Goal: Information Seeking & Learning: Learn about a topic

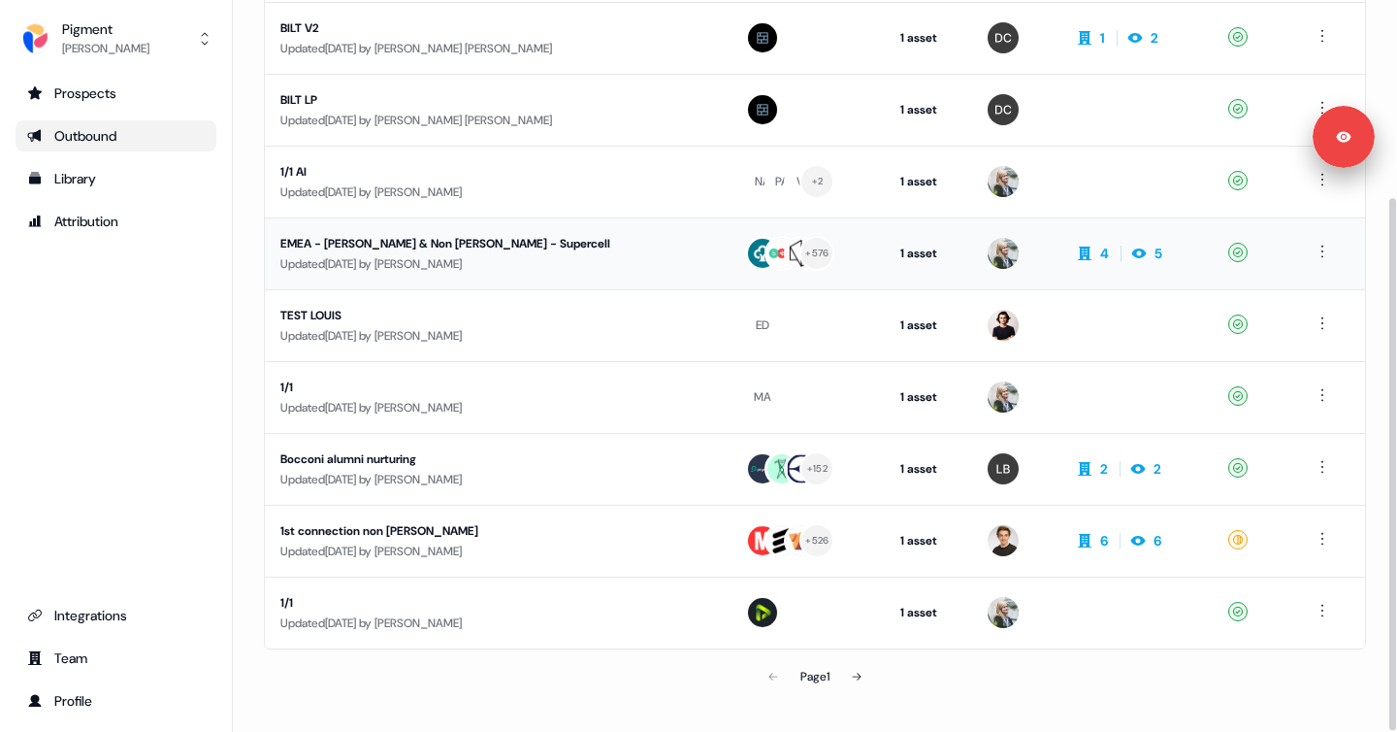
scroll to position [271, 0]
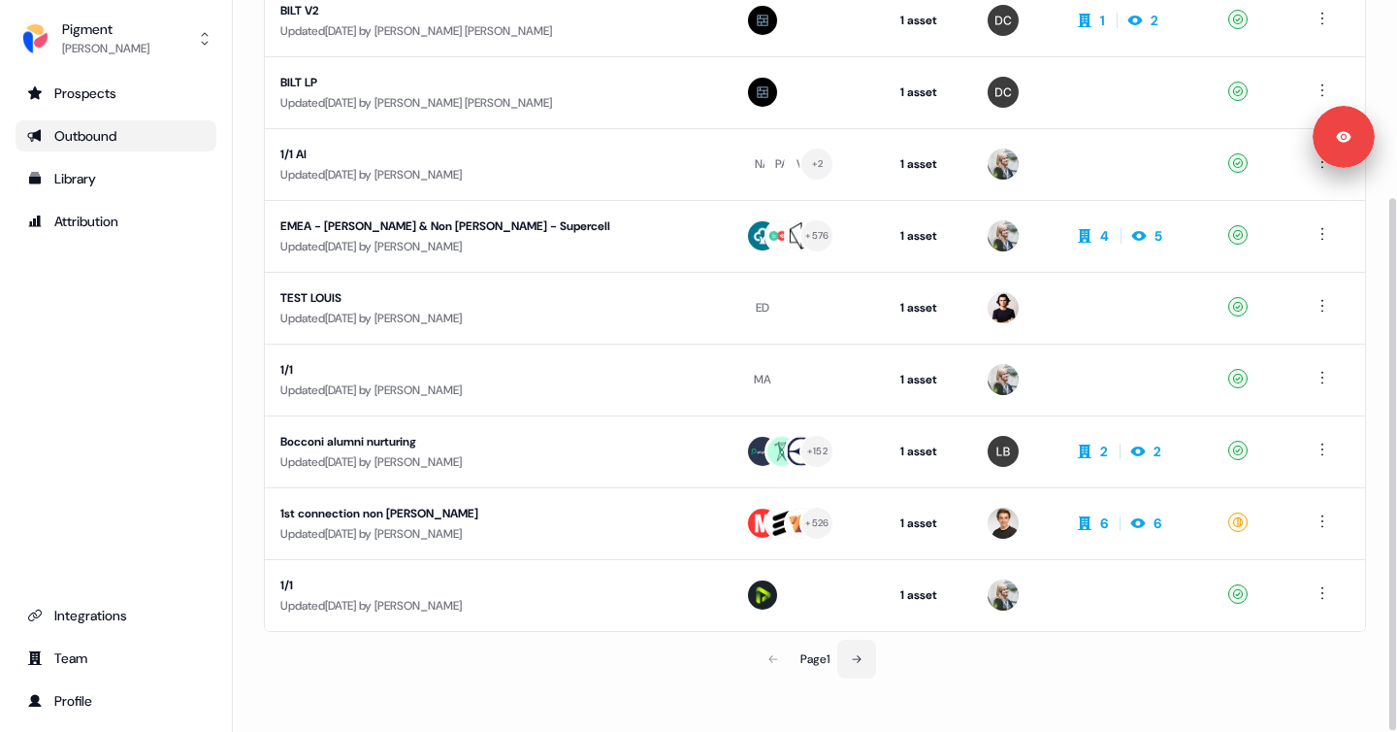
click at [848, 653] on button at bounding box center [856, 658] width 39 height 39
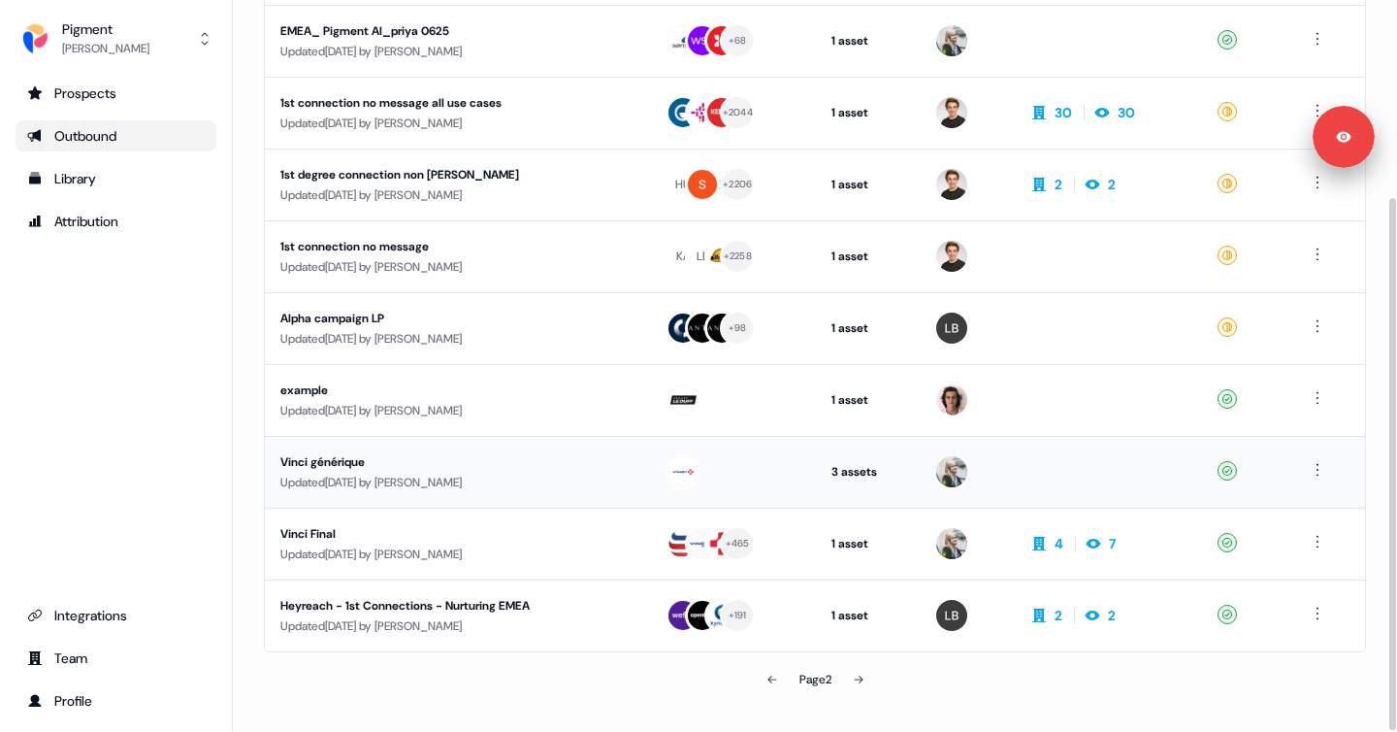
scroll to position [271, 0]
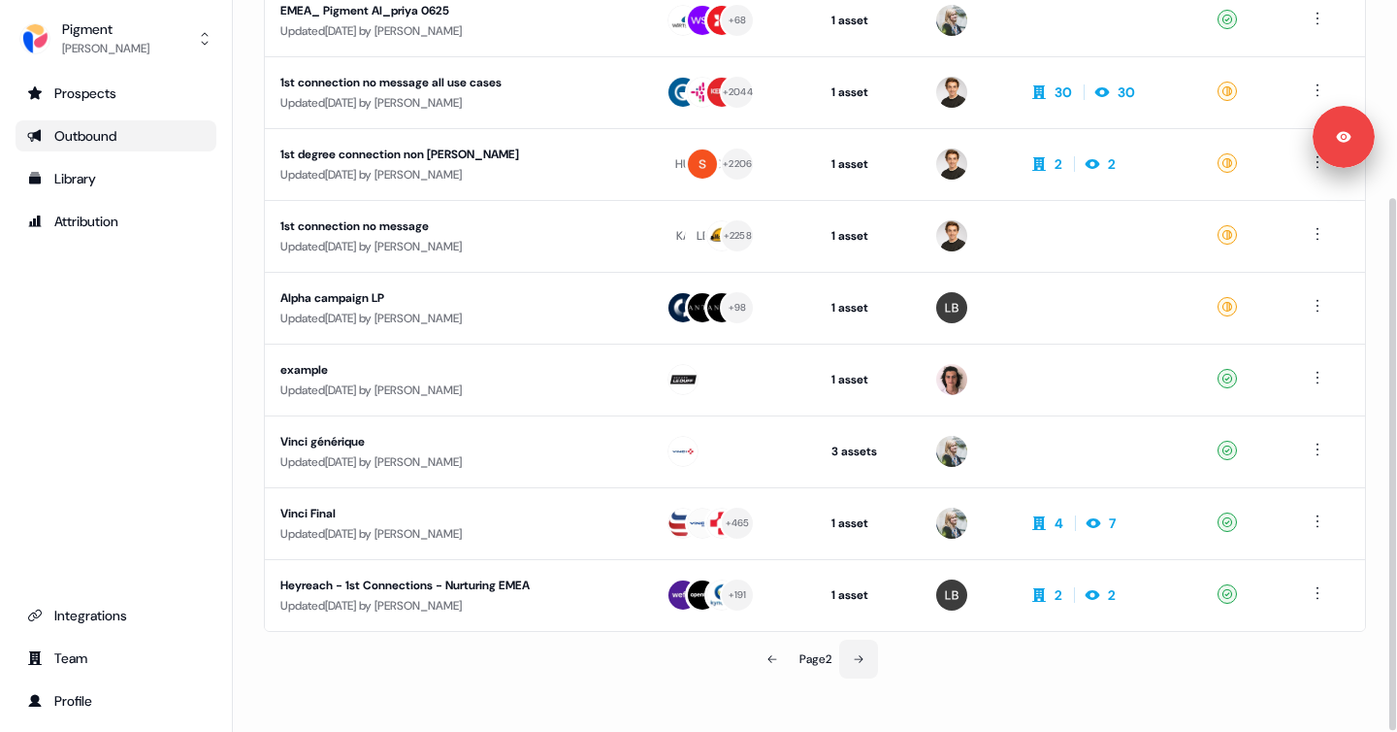
click at [862, 658] on icon at bounding box center [858, 659] width 9 height 8
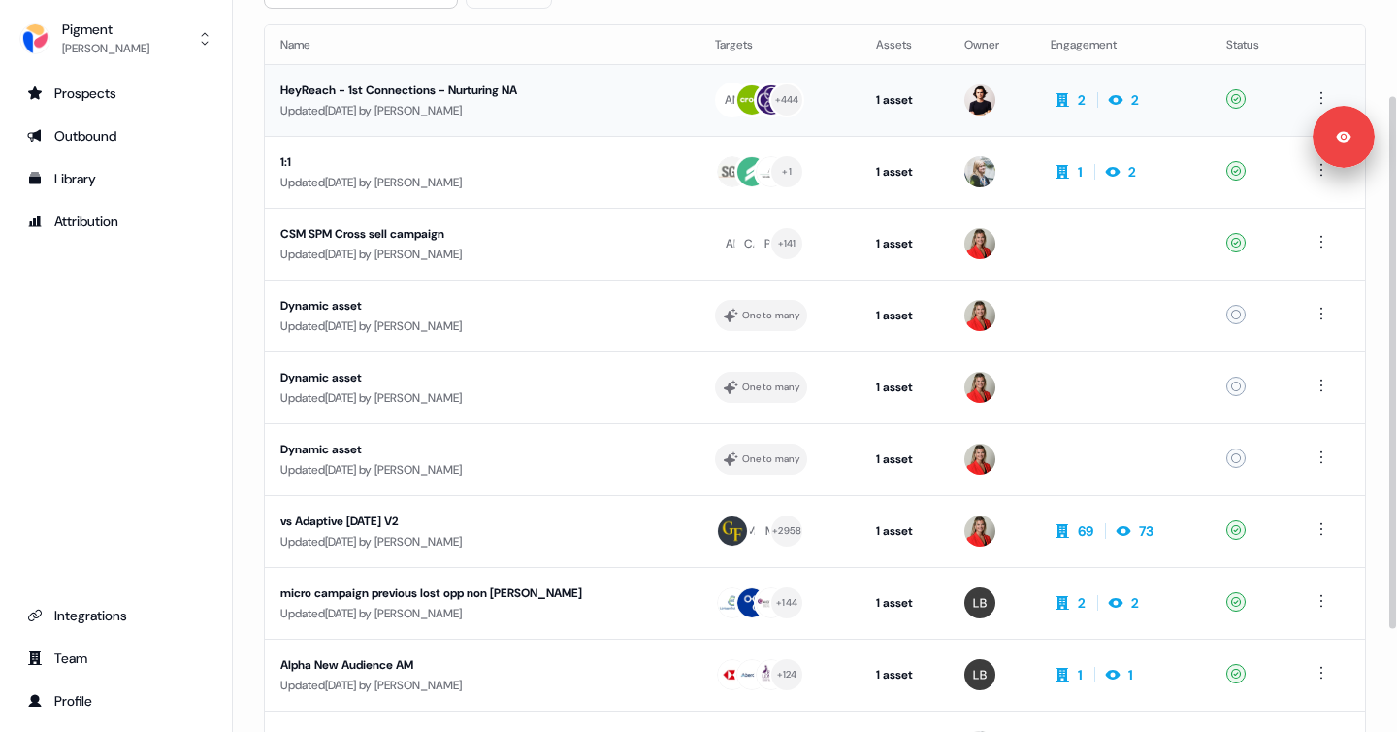
scroll to position [271, 0]
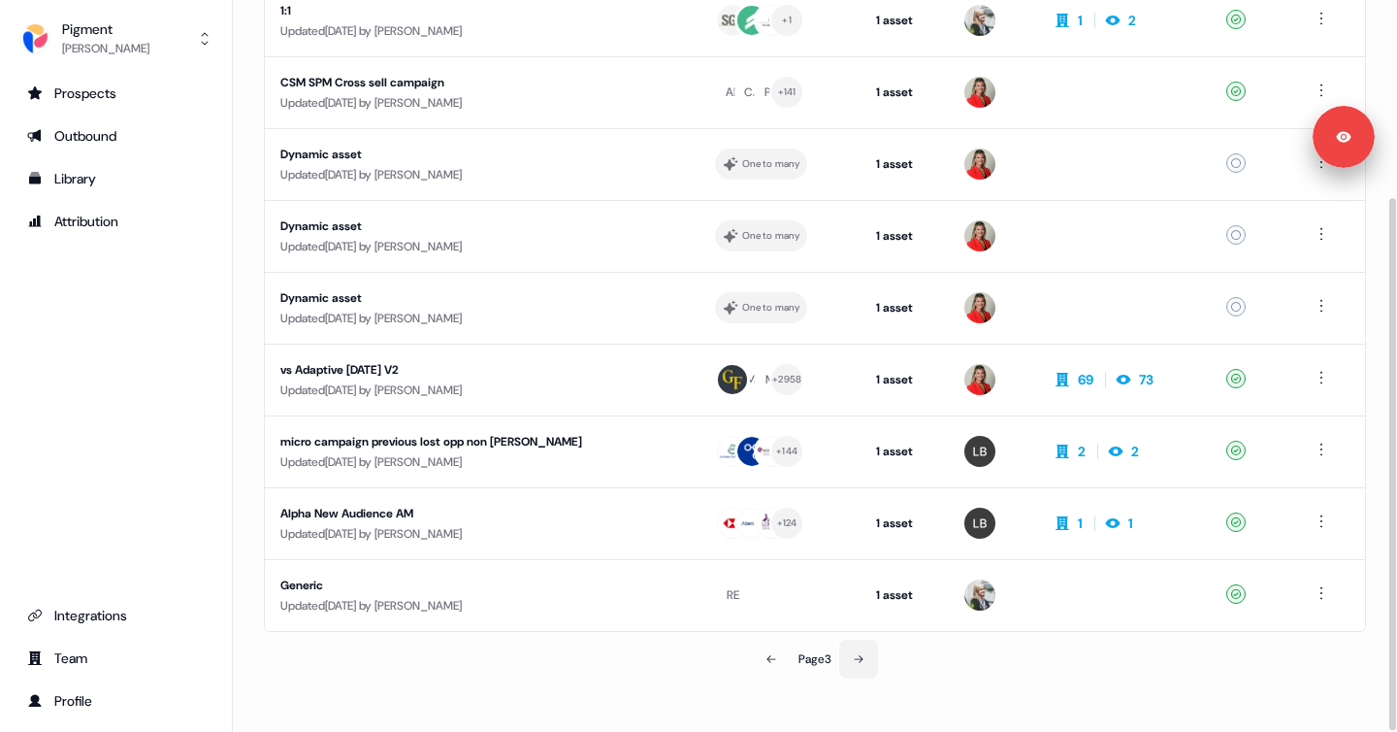
click at [862, 655] on icon at bounding box center [859, 659] width 12 height 12
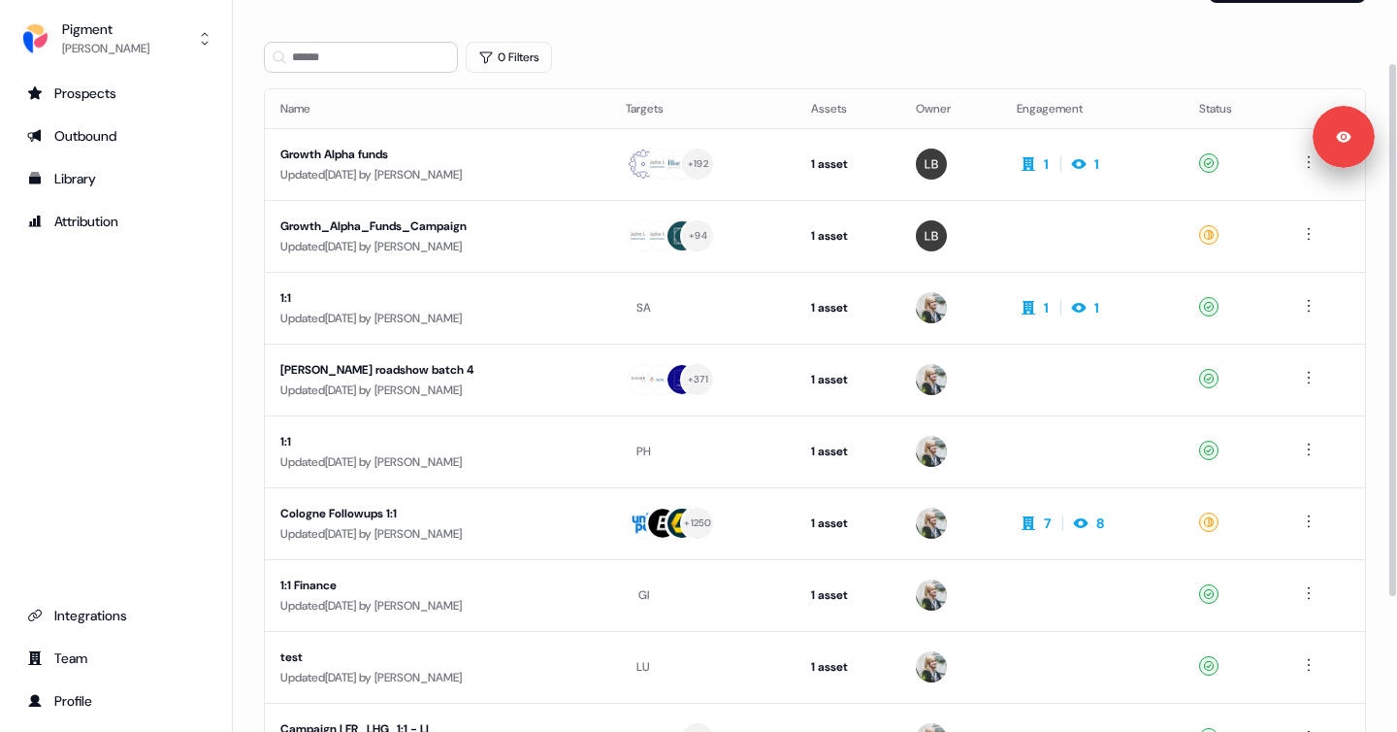
scroll to position [271, 0]
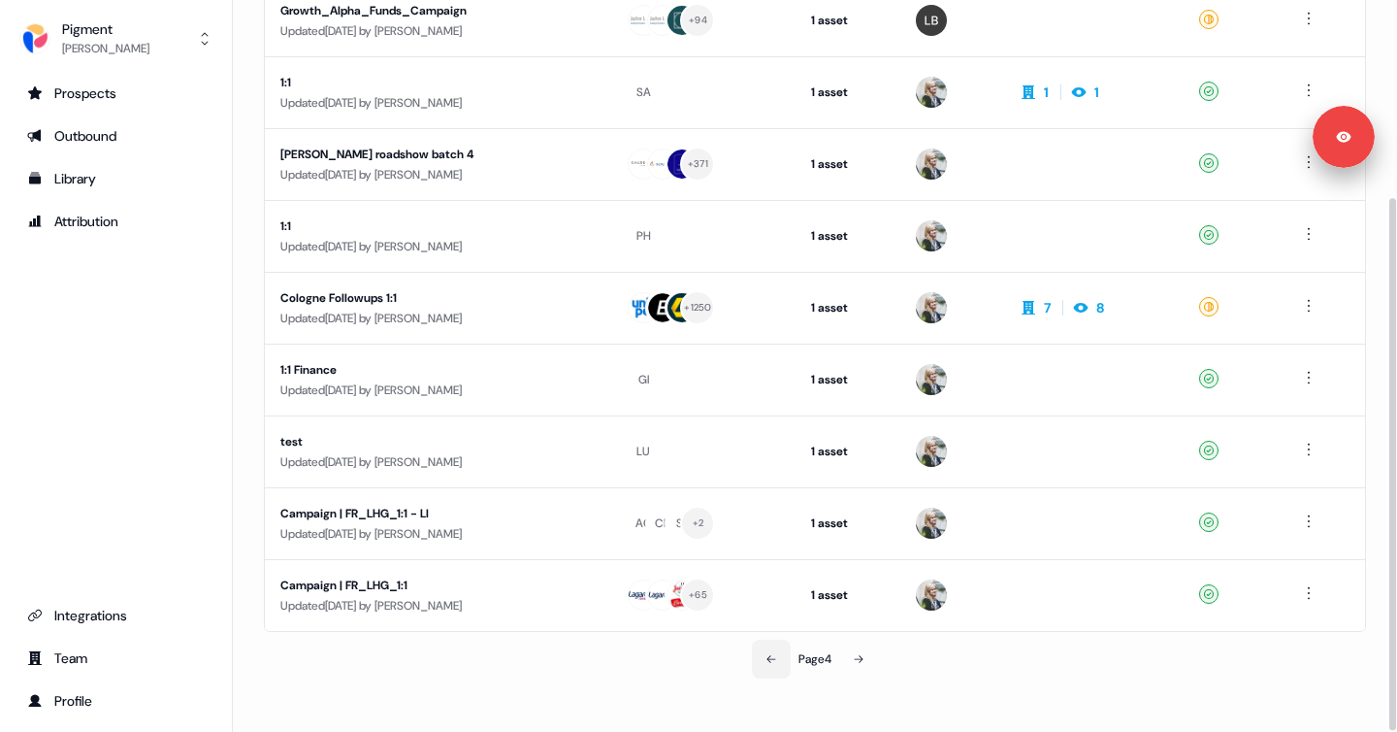
click at [775, 642] on button at bounding box center [771, 658] width 39 height 39
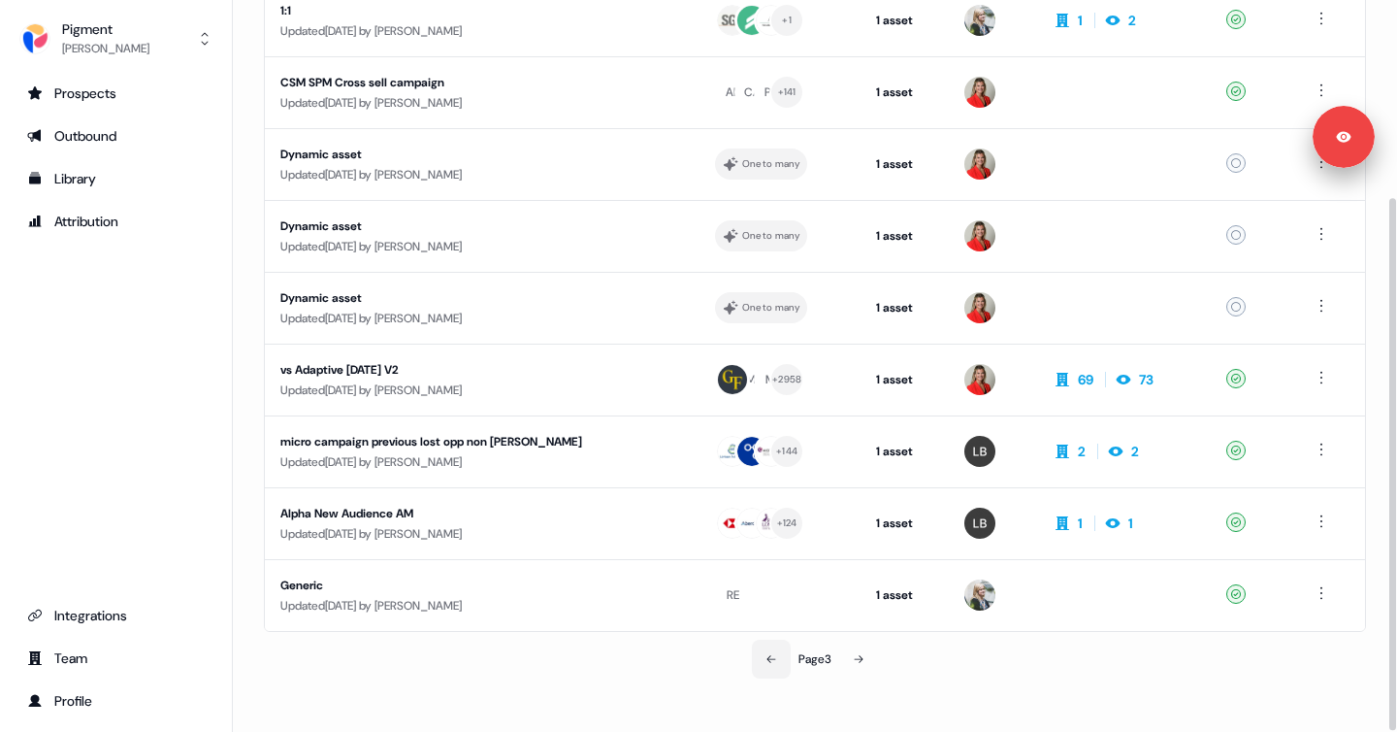
click at [775, 642] on button at bounding box center [771, 658] width 39 height 39
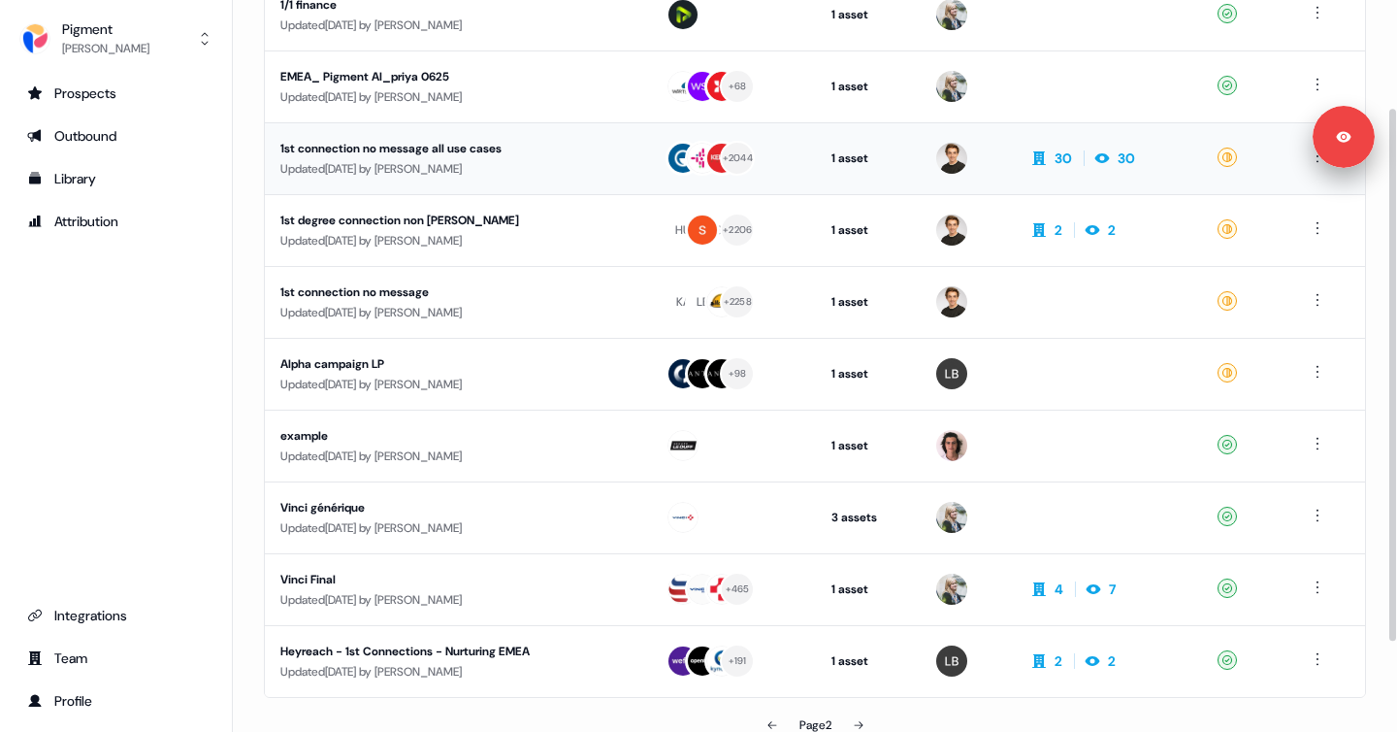
scroll to position [271, 0]
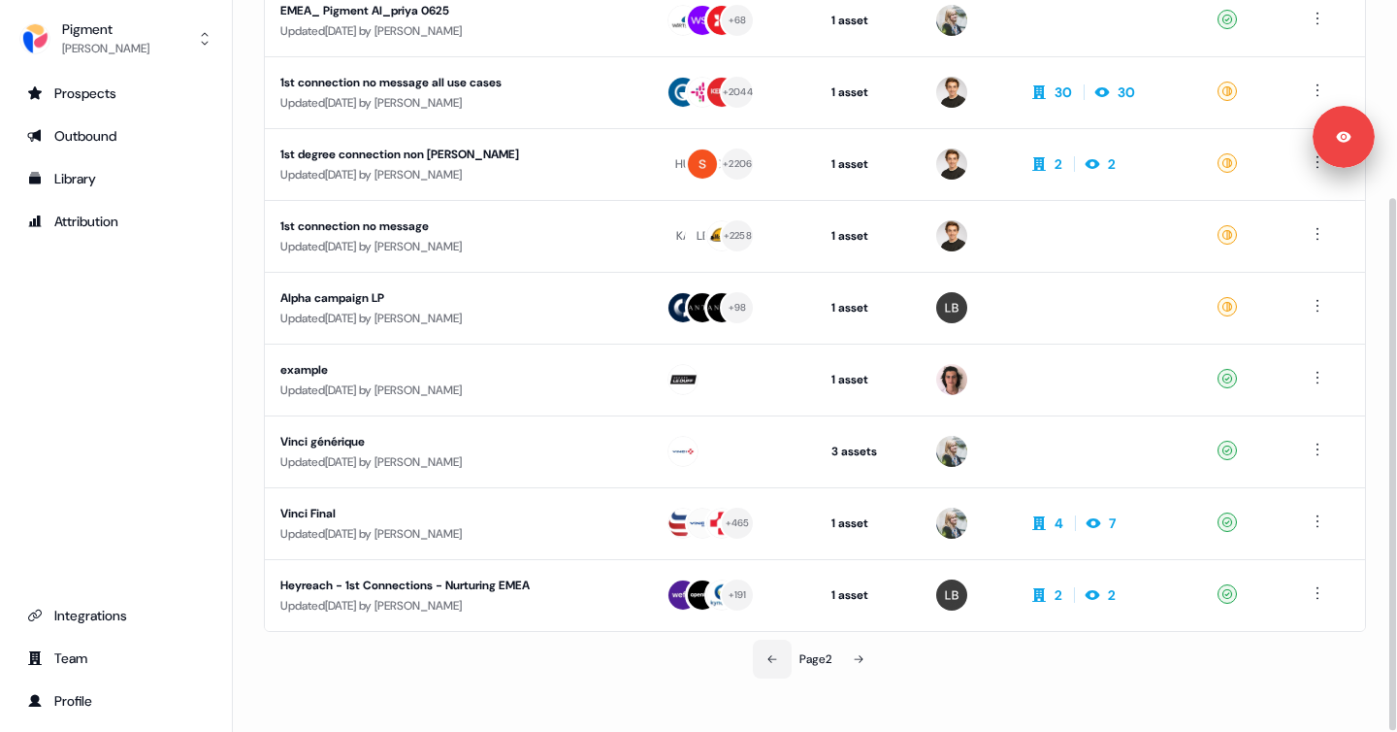
click at [766, 650] on button at bounding box center [772, 658] width 39 height 39
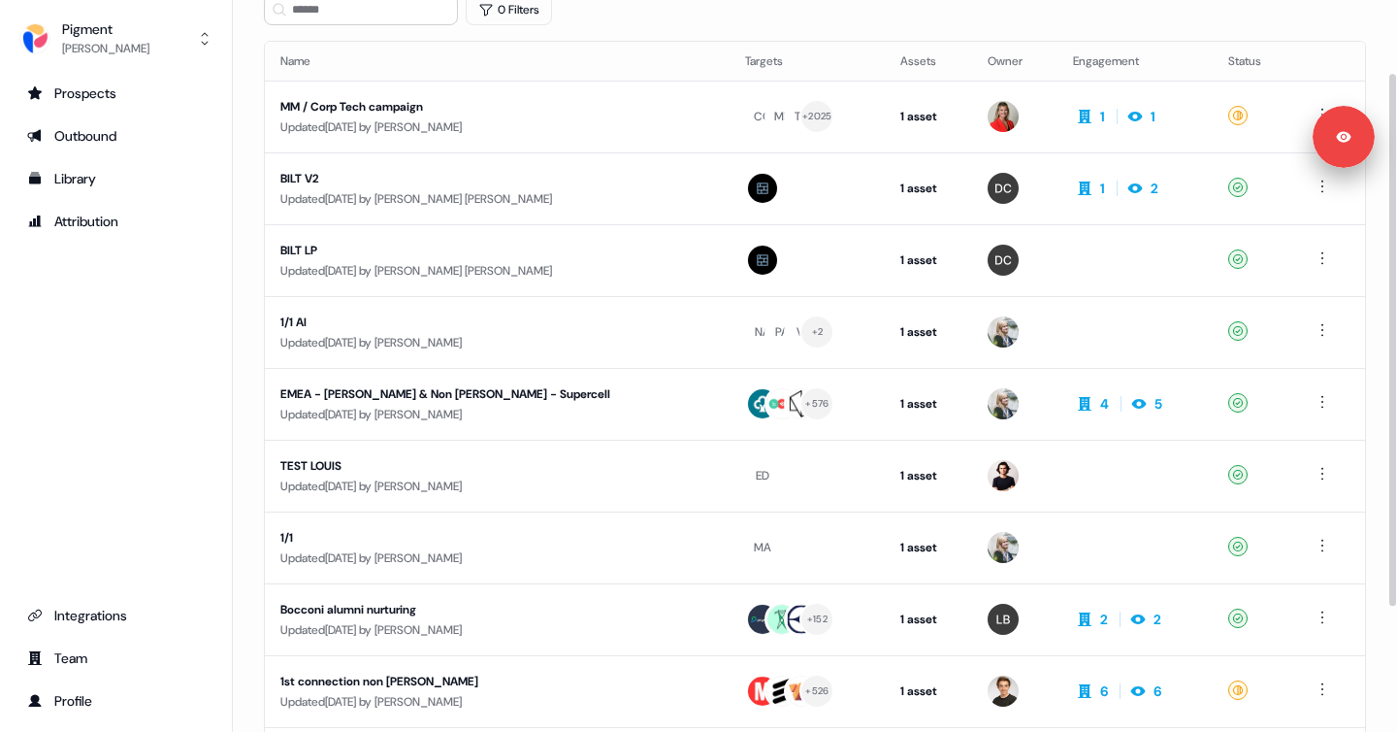
scroll to position [100, 0]
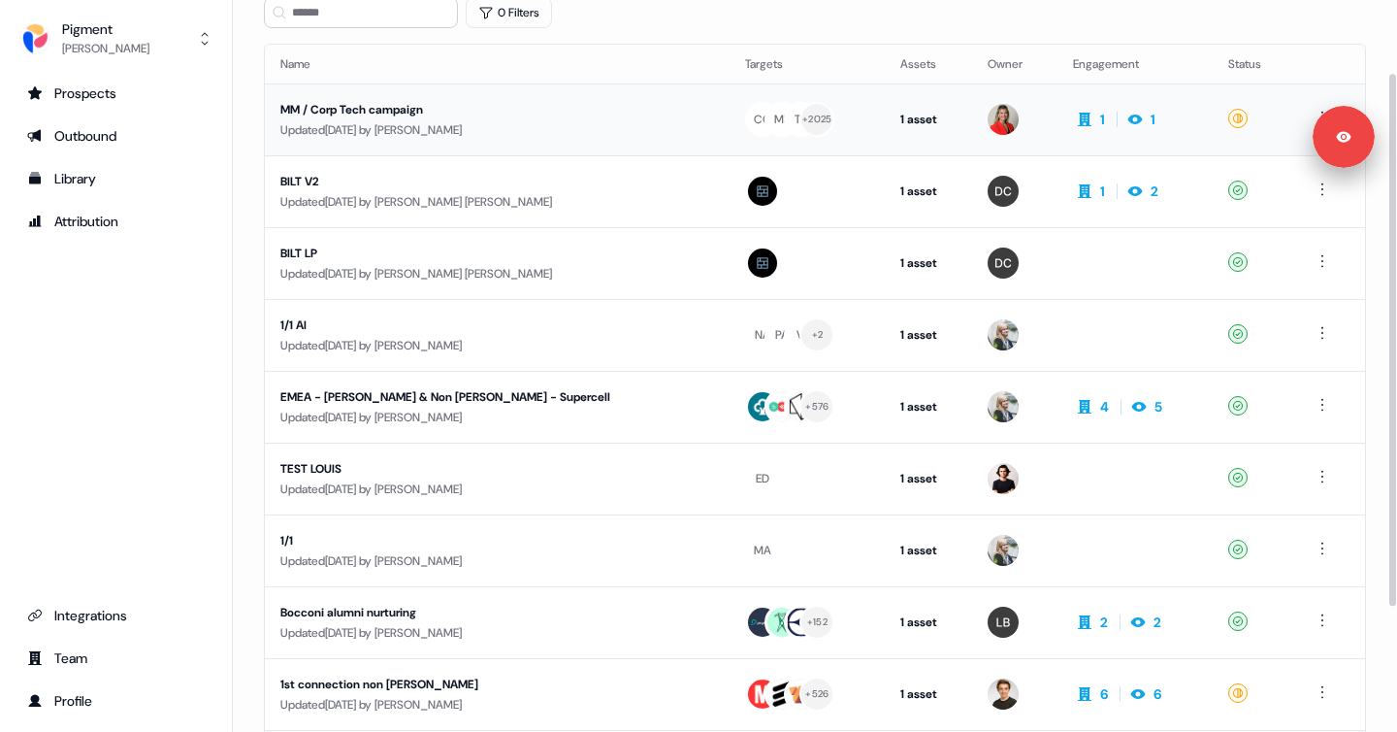
click at [579, 139] on td "MM / Corp Tech campaign Updated 8 days ago by Caroline Utt" at bounding box center [497, 119] width 465 height 72
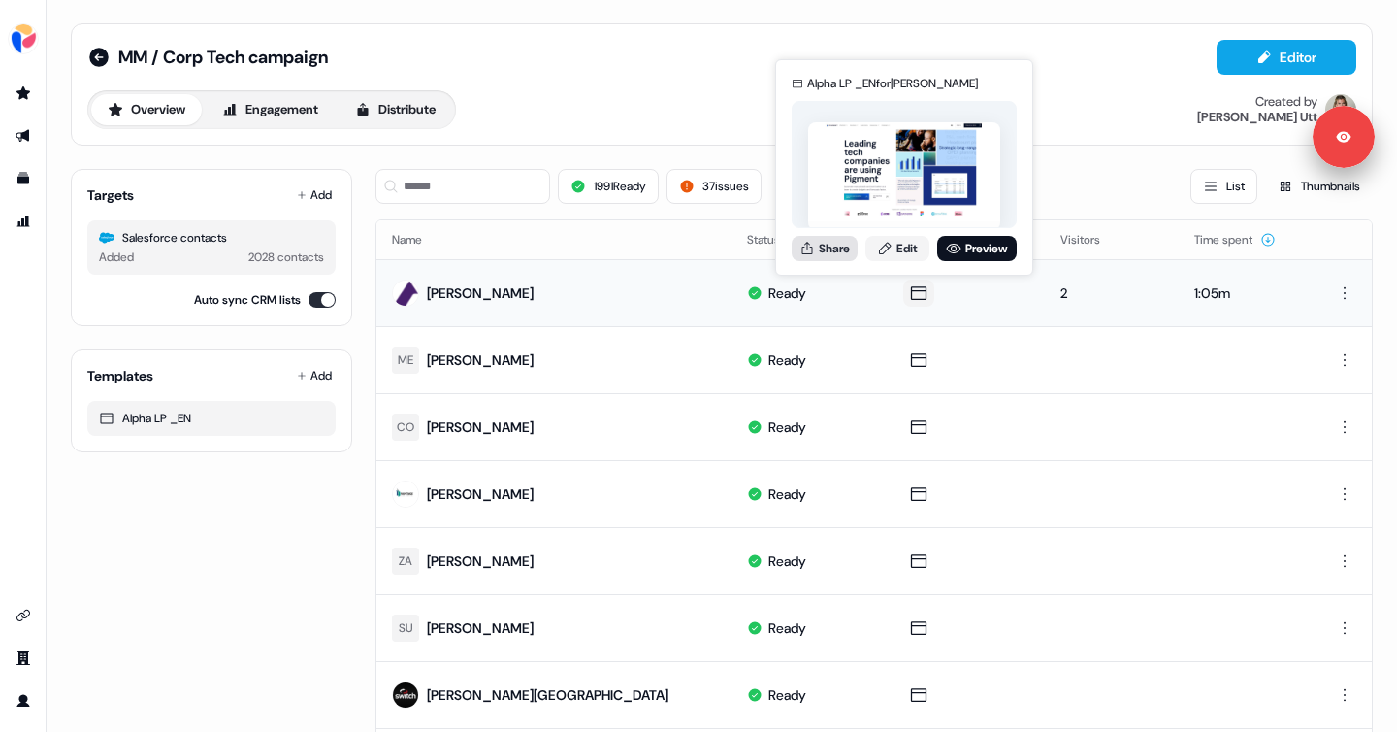
click at [828, 247] on button "Share" at bounding box center [825, 248] width 66 height 25
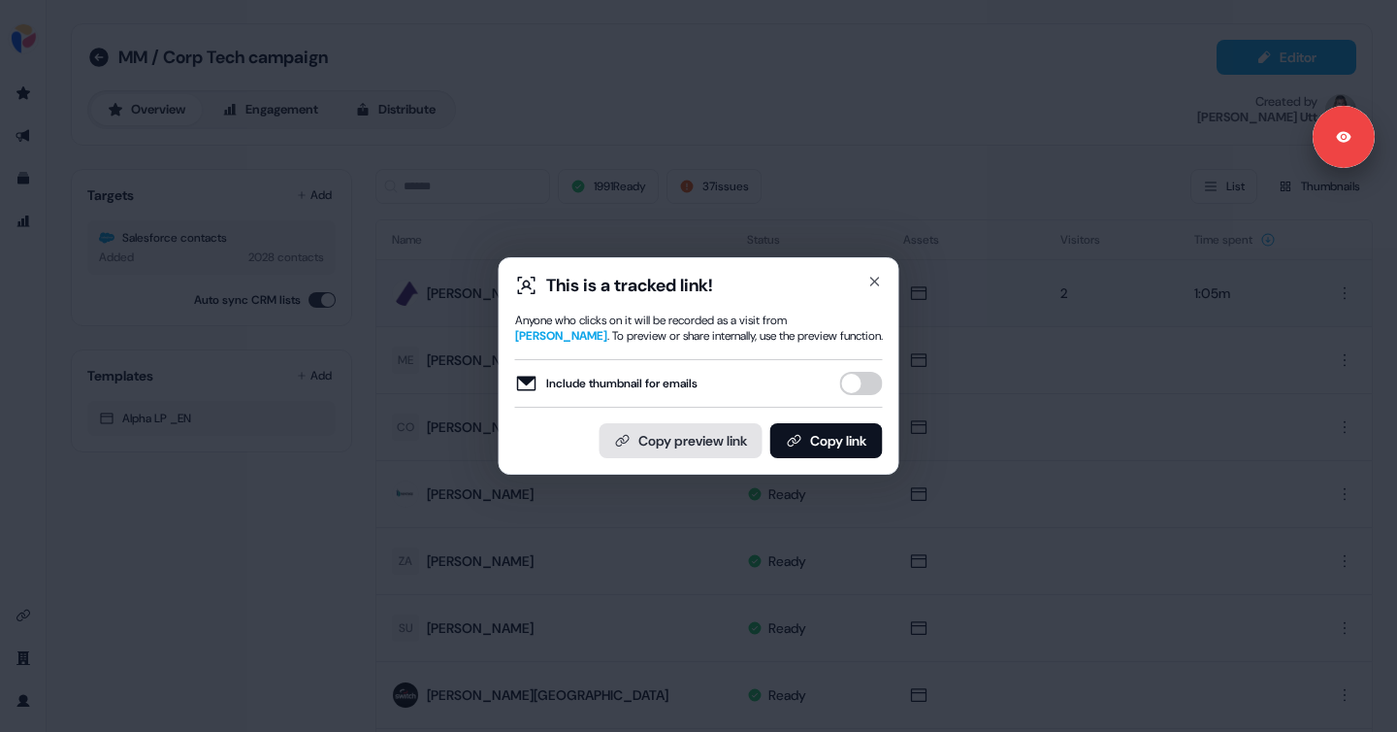
click at [717, 429] on button "Copy preview link" at bounding box center [681, 440] width 163 height 35
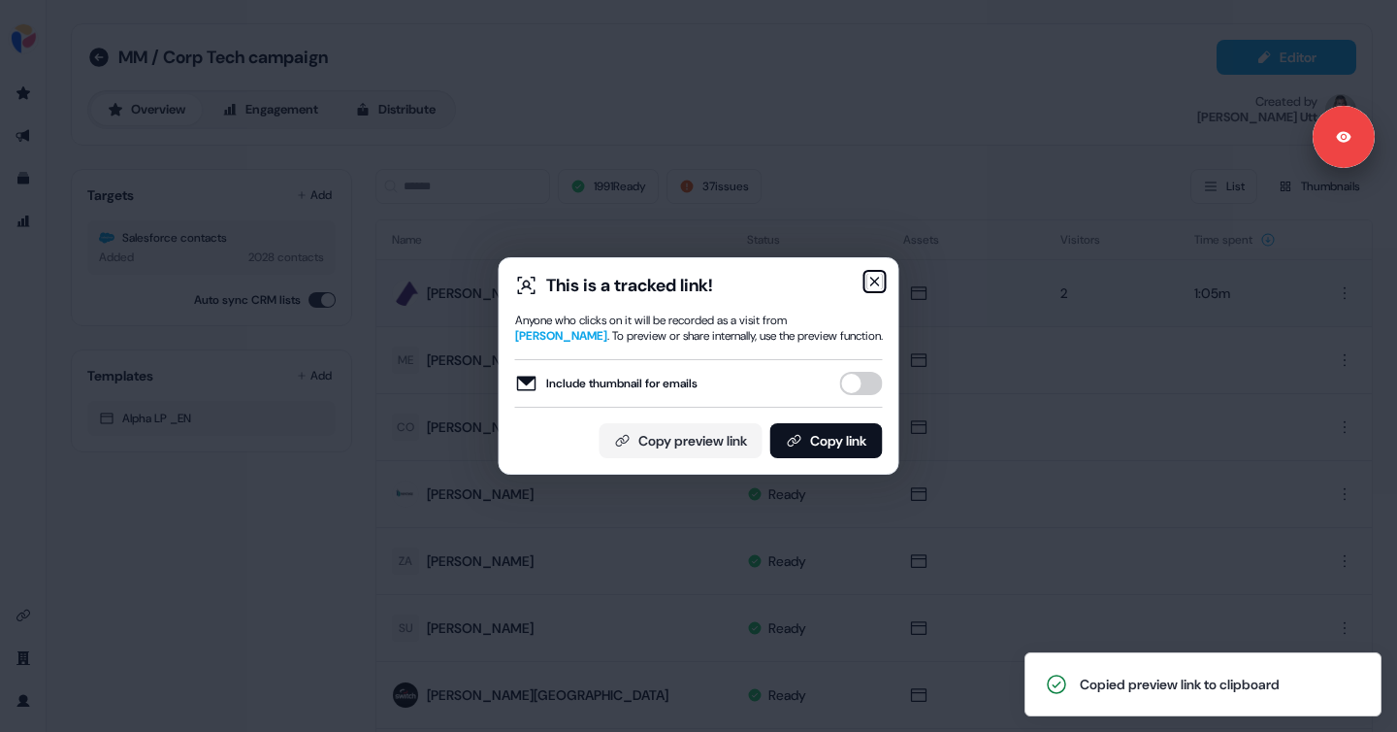
click at [872, 277] on icon "button" at bounding box center [875, 282] width 16 height 16
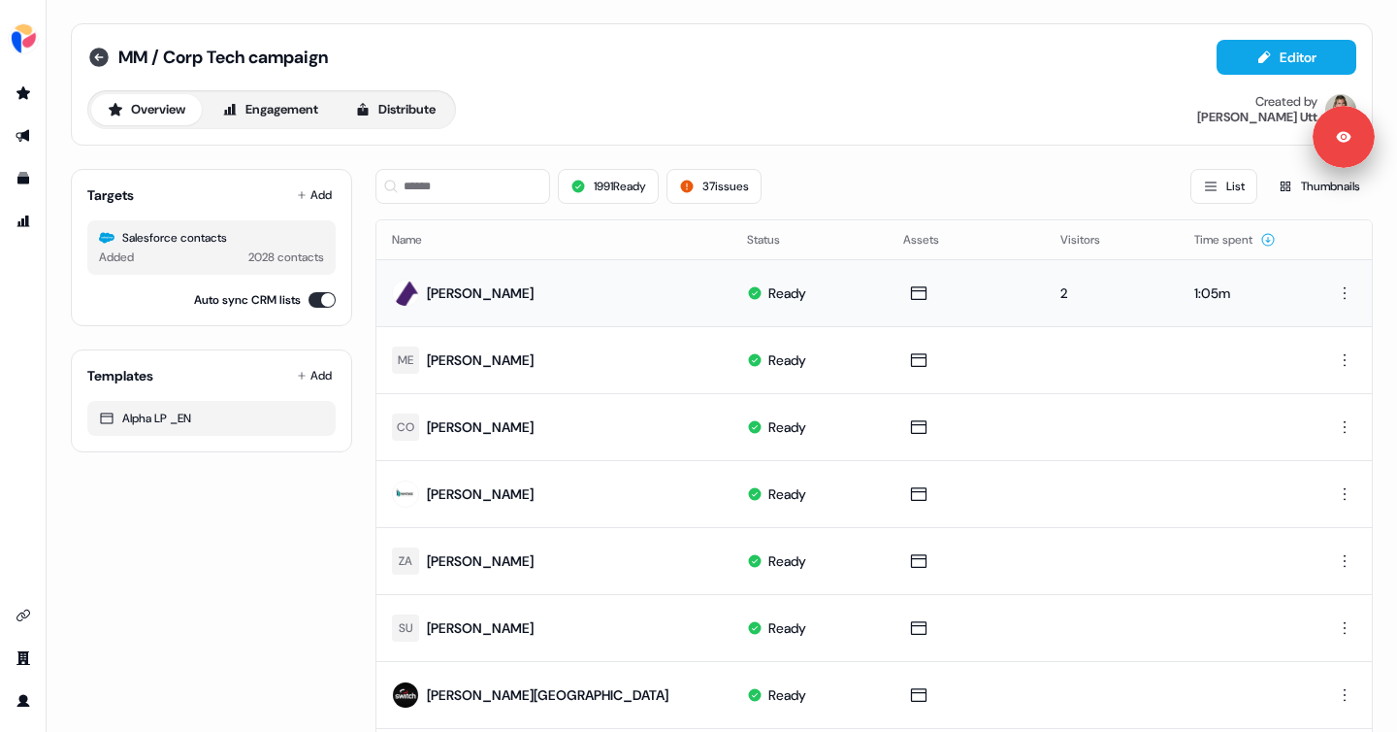
click at [101, 50] on icon at bounding box center [98, 57] width 19 height 19
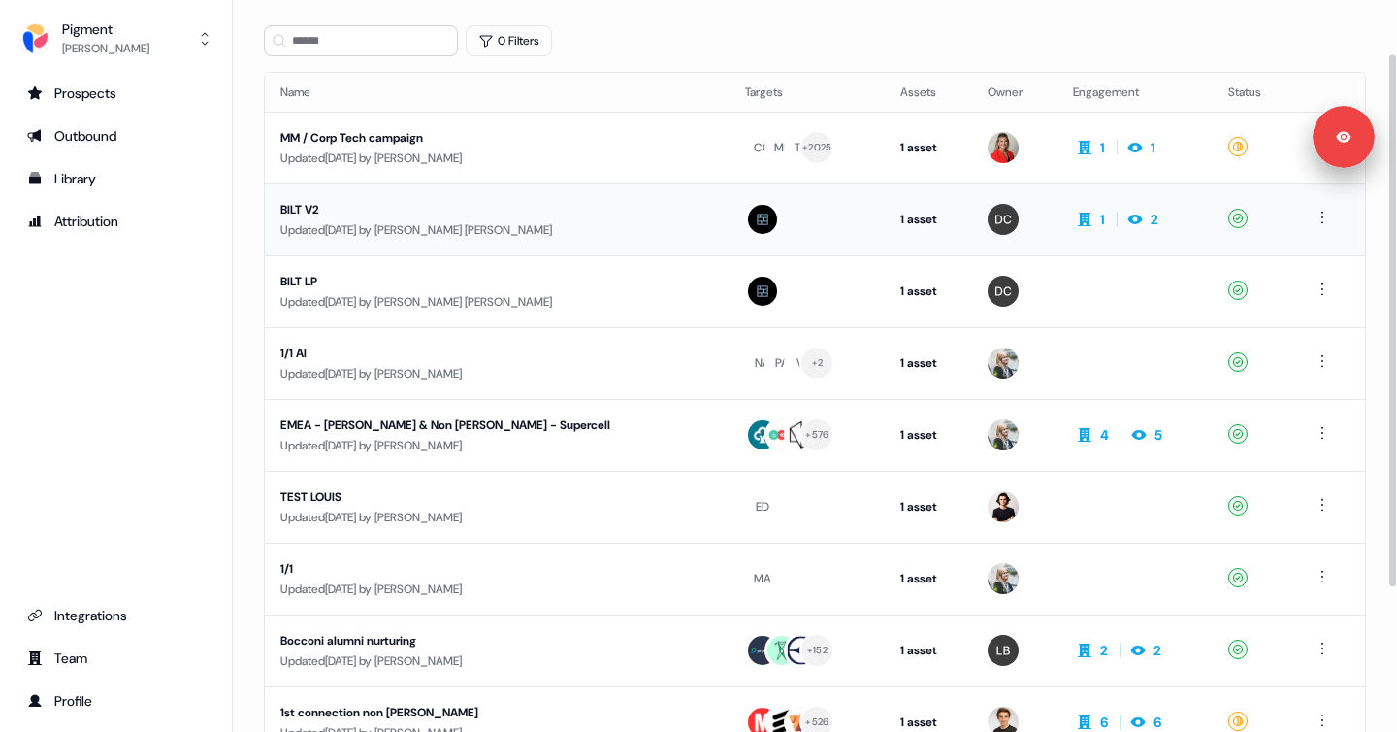
scroll to position [80, 0]
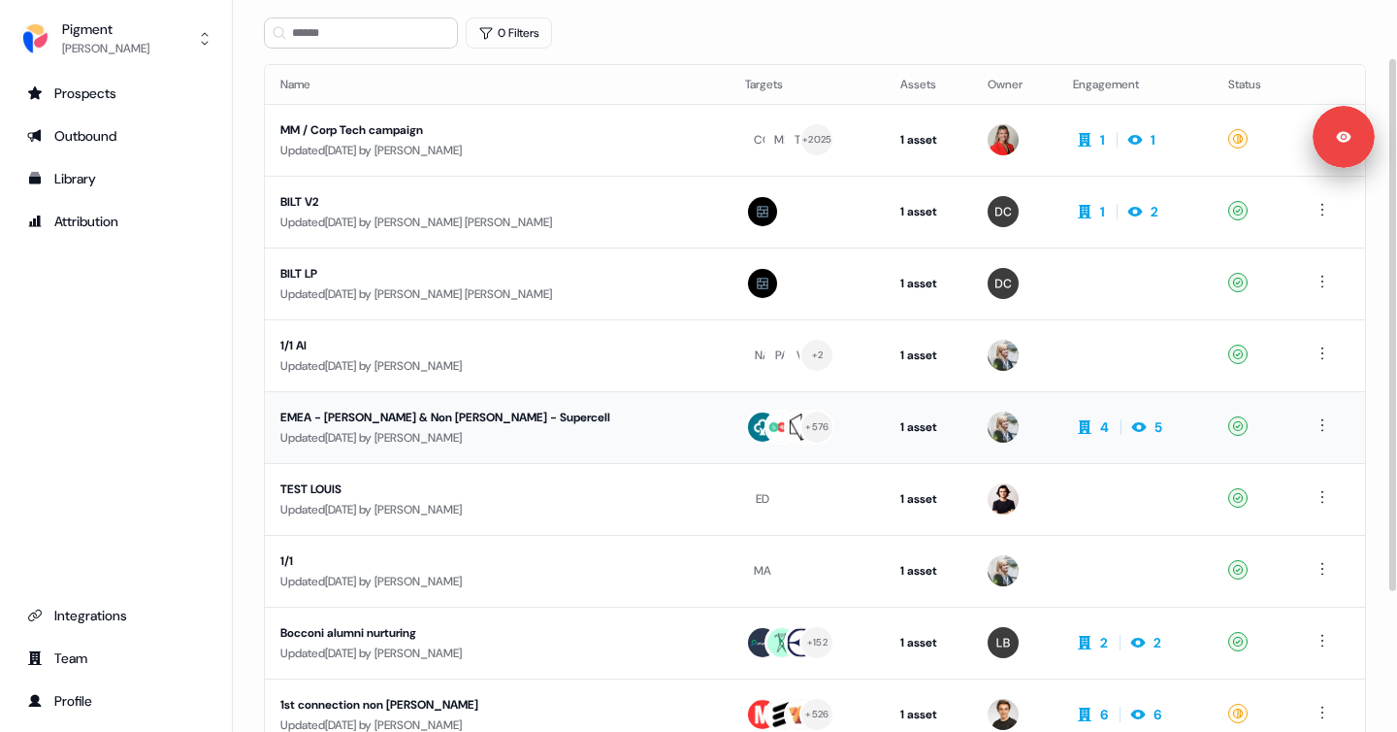
click at [557, 402] on td "EMEA - BoB & Non BoB - Supercell Updated 1 month ago by Ludmilla d’Halluin" at bounding box center [497, 427] width 465 height 72
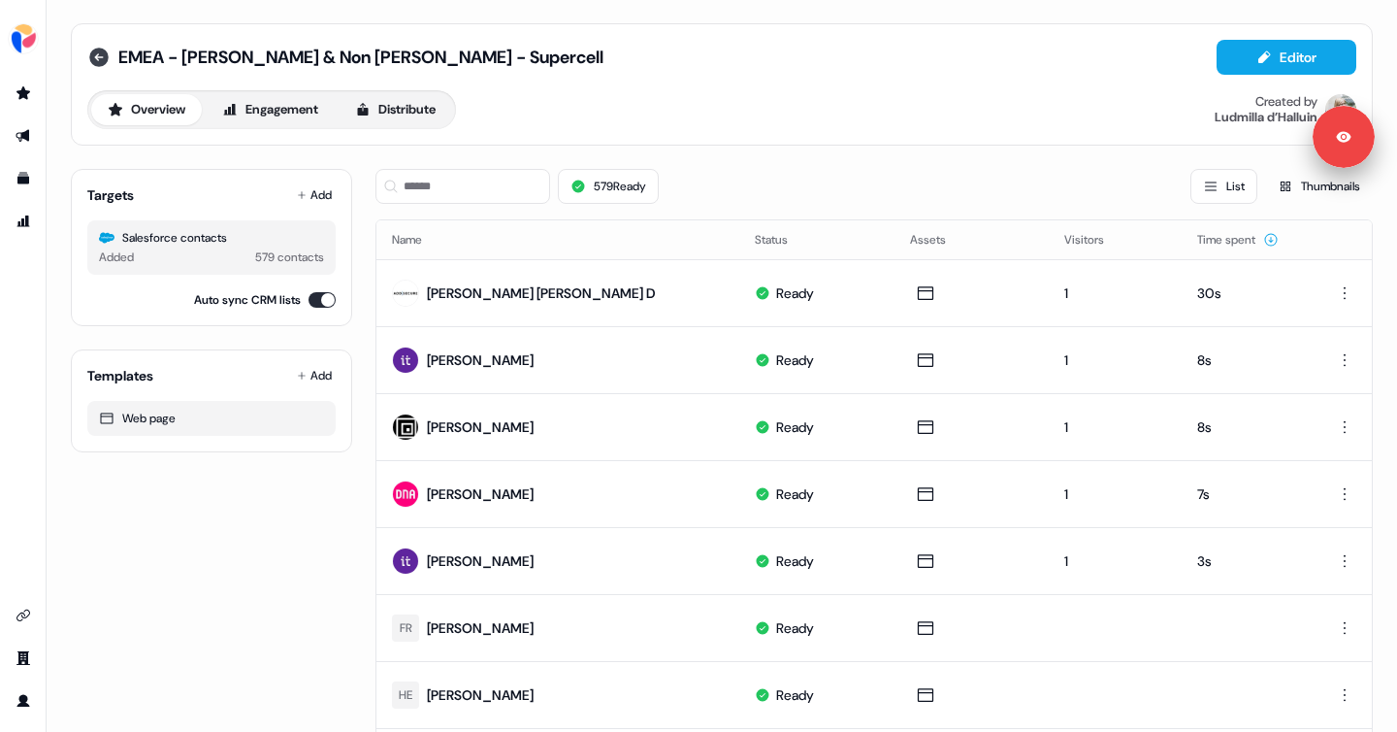
click at [103, 51] on icon at bounding box center [98, 57] width 19 height 19
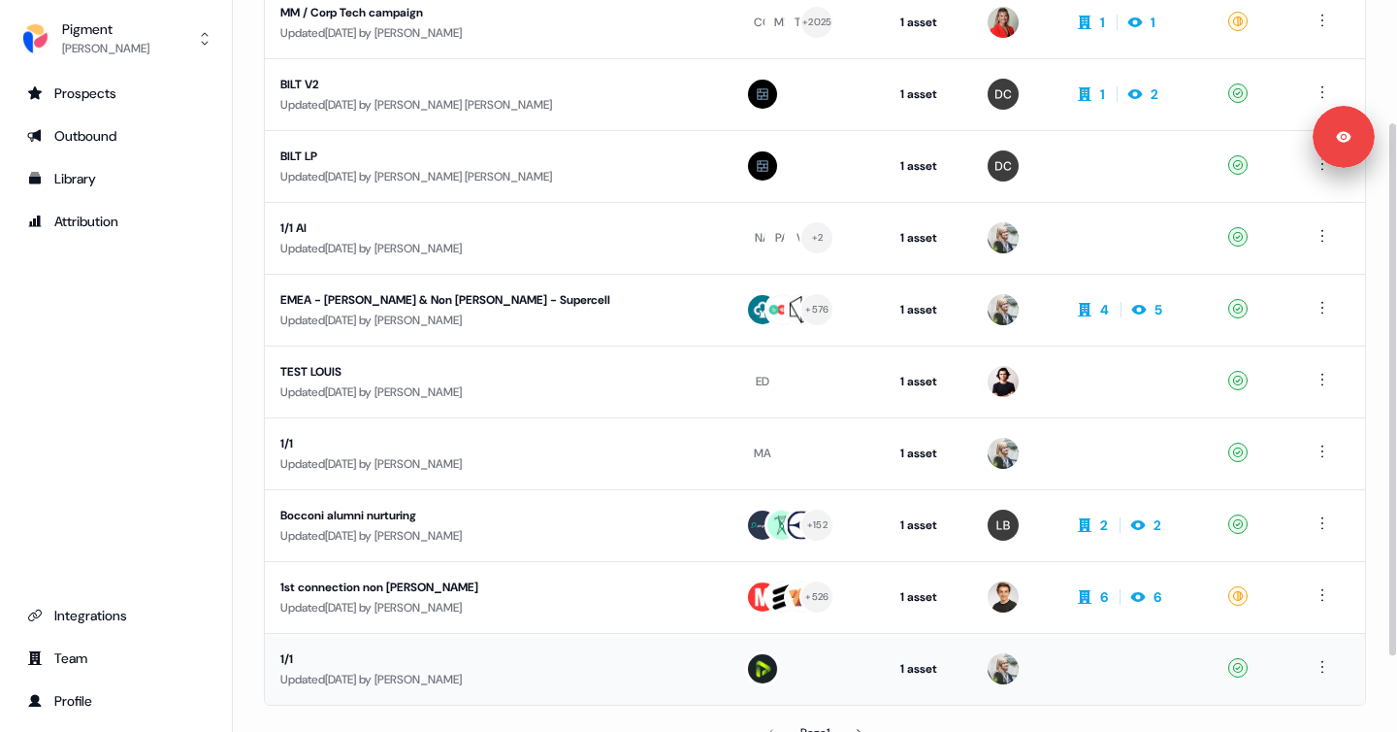
scroll to position [152, 0]
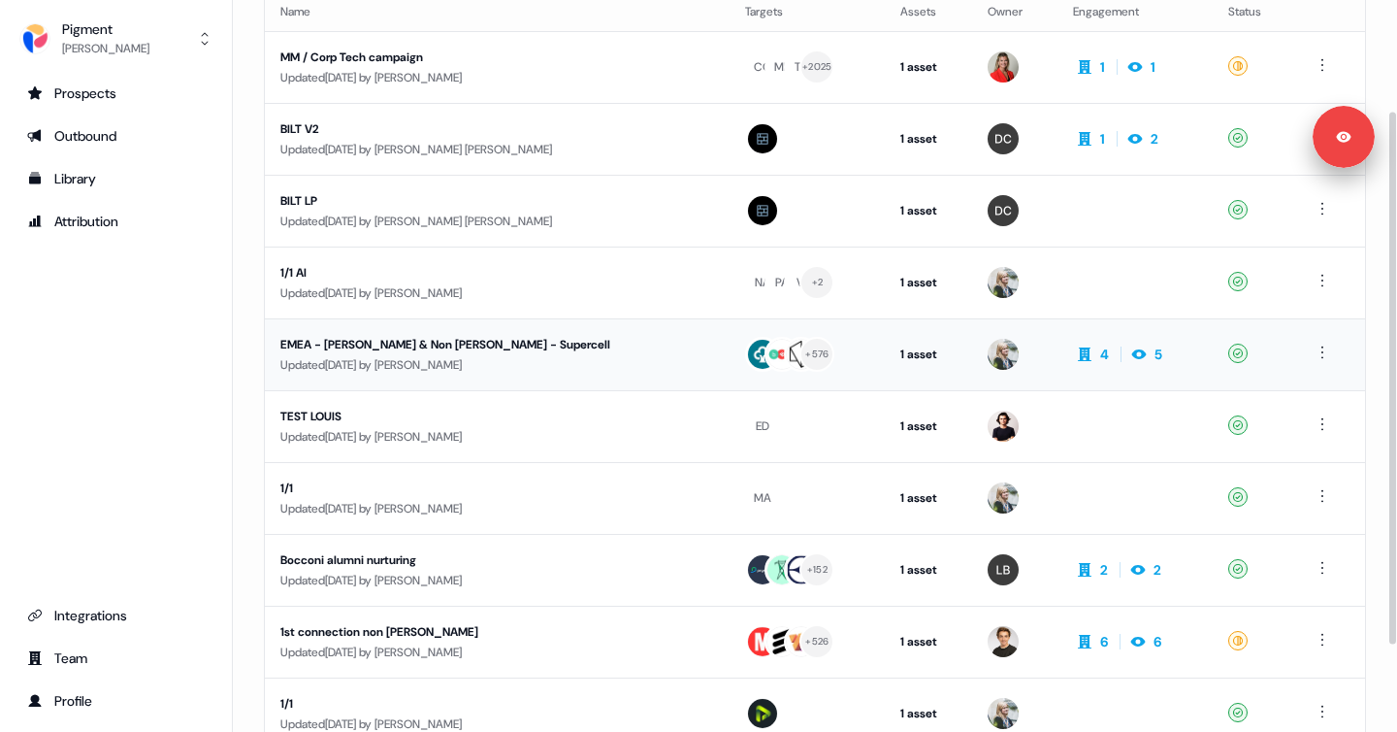
click at [793, 387] on td "+ 576" at bounding box center [807, 354] width 155 height 72
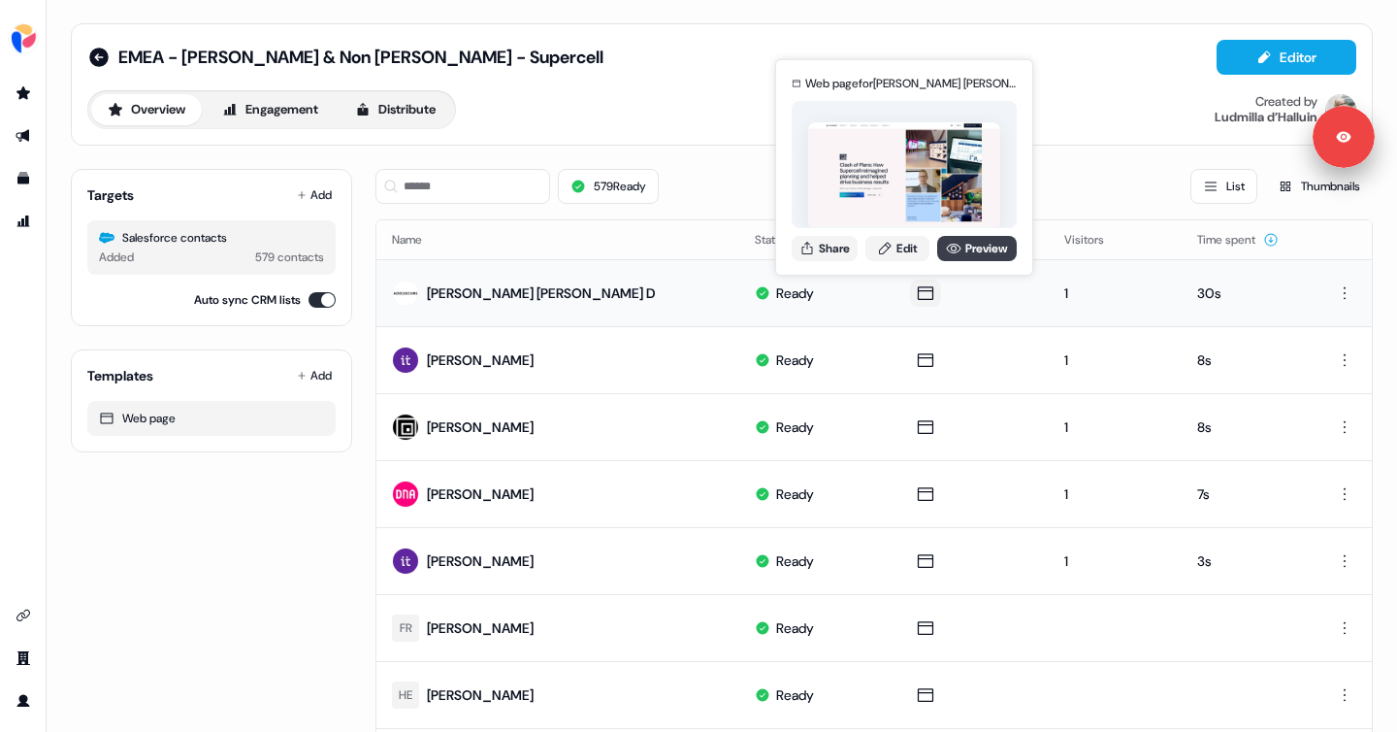
click at [962, 249] on link "Preview" at bounding box center [977, 248] width 80 height 25
click at [830, 244] on button "Share" at bounding box center [825, 248] width 66 height 25
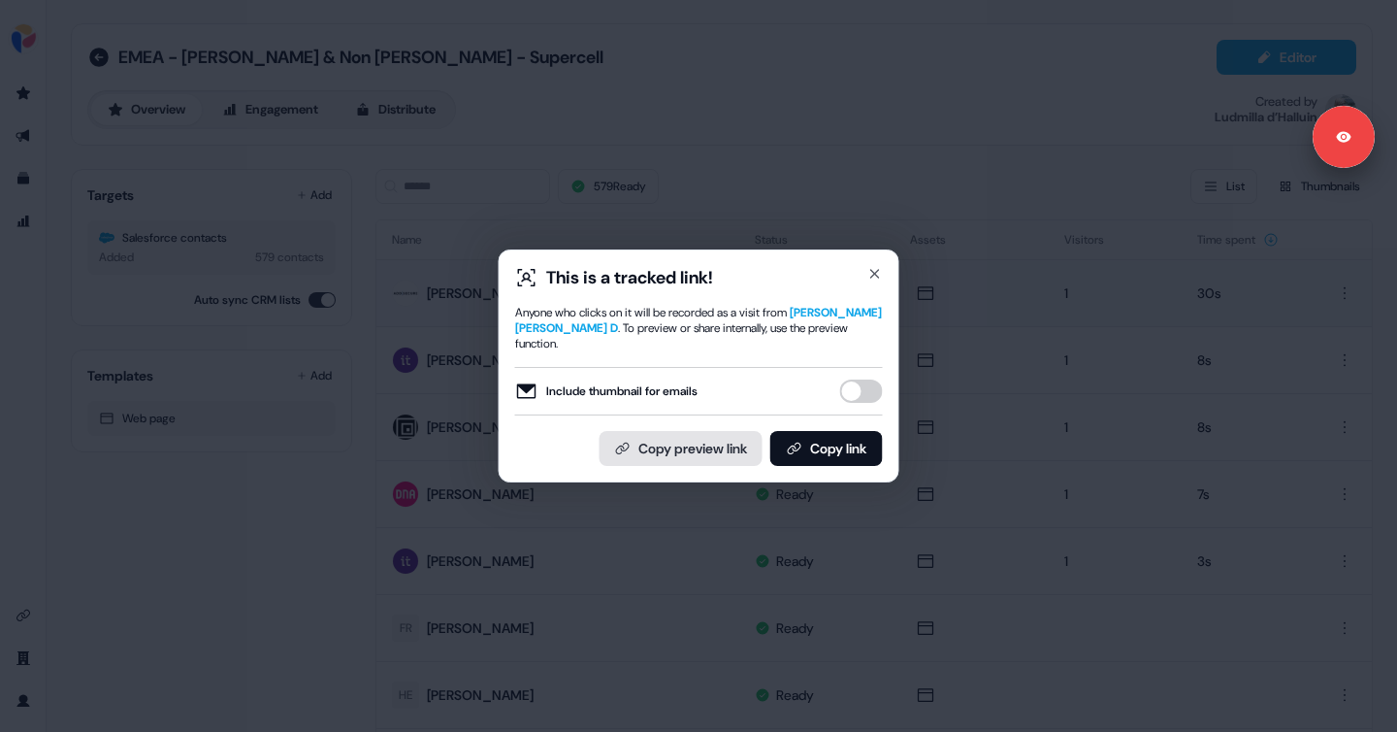
click at [745, 436] on button "Copy preview link" at bounding box center [681, 448] width 163 height 35
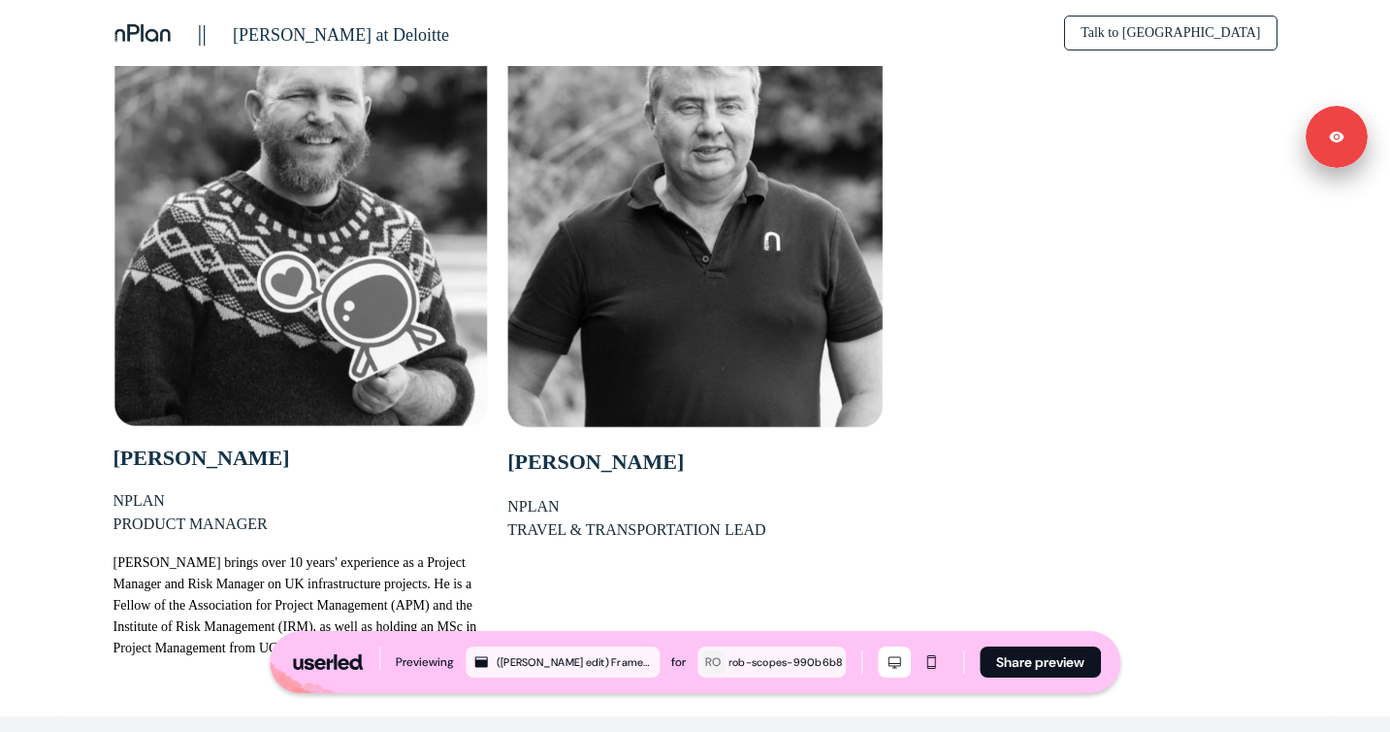
scroll to position [2535, 0]
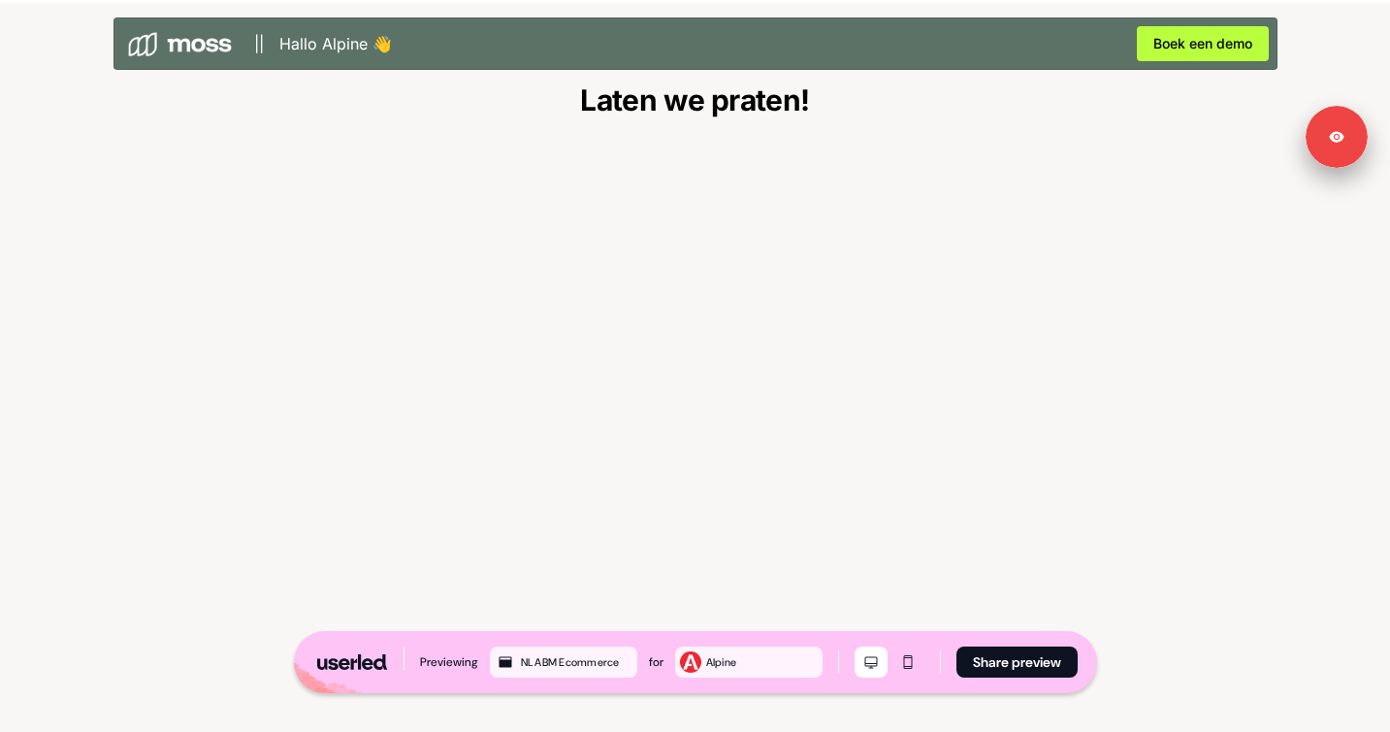
scroll to position [3496, 0]
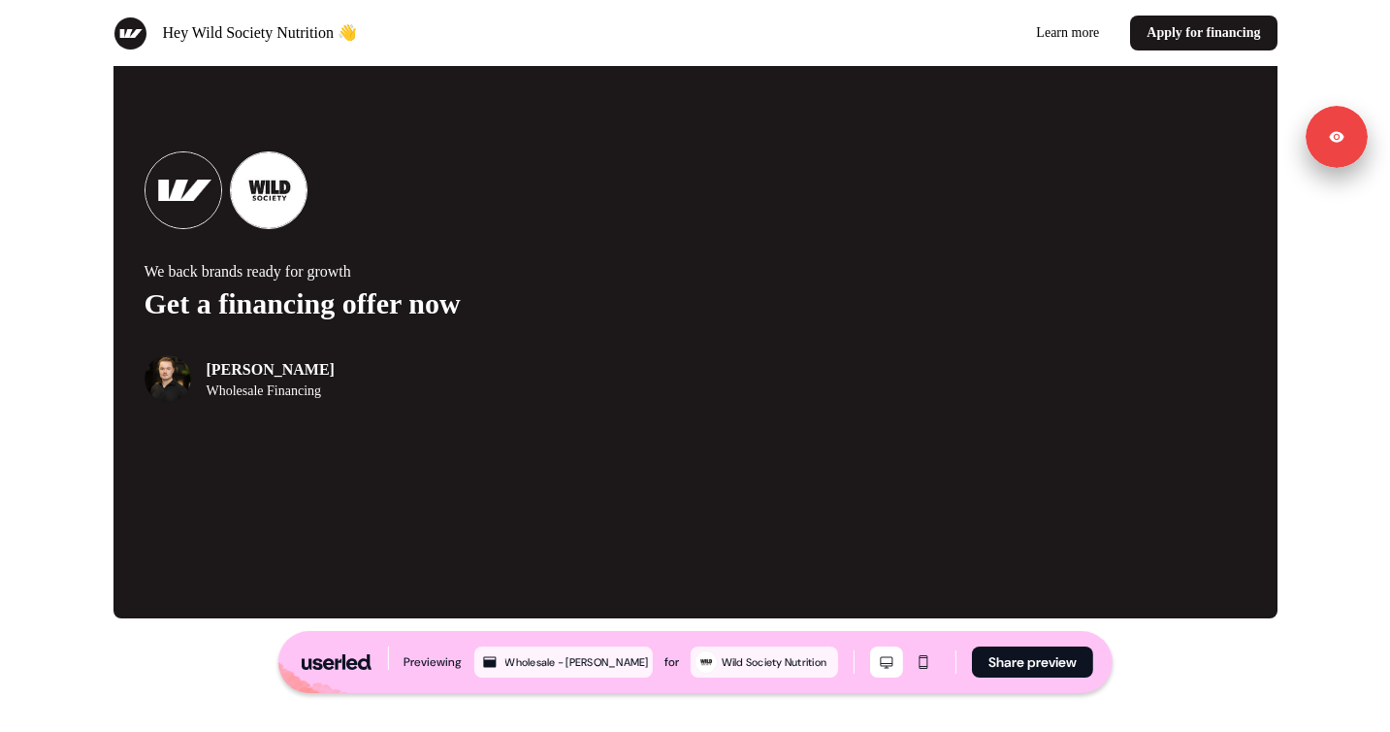
scroll to position [4261, 0]
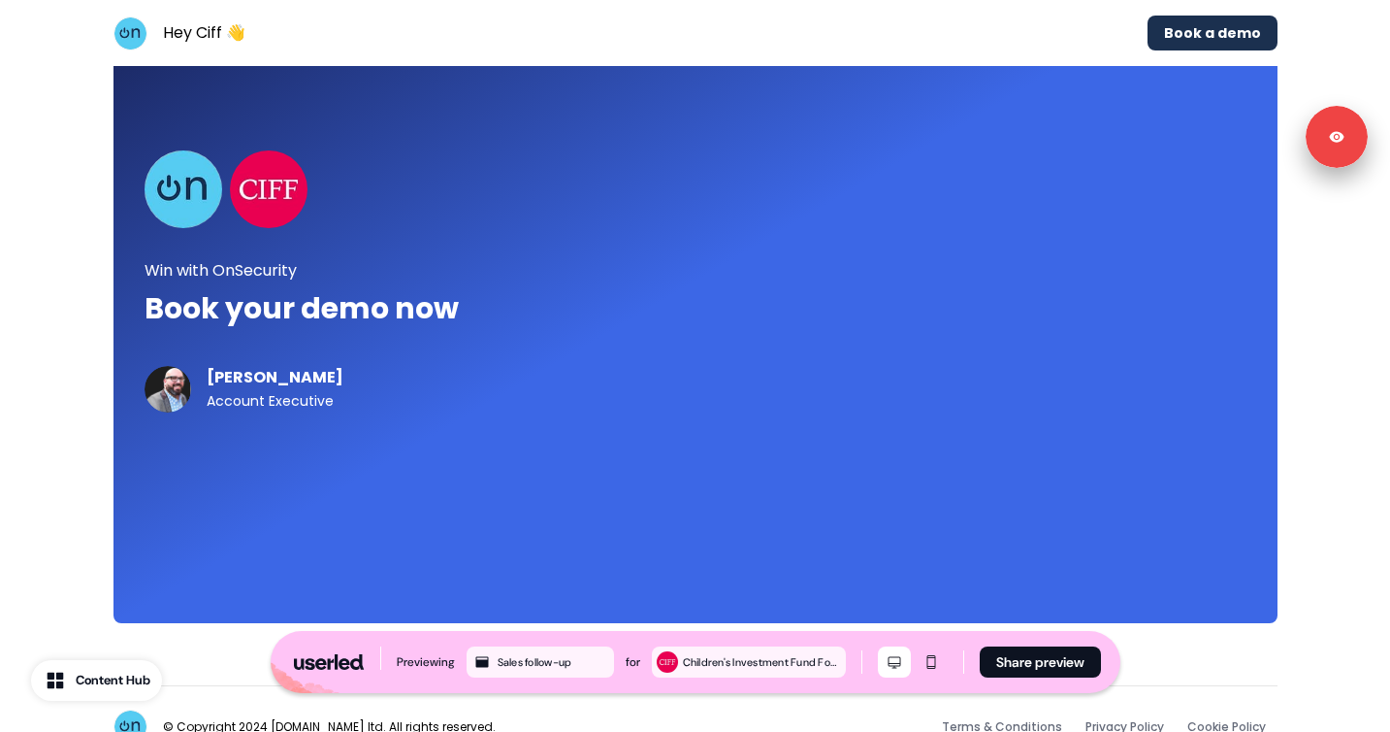
scroll to position [4975, 0]
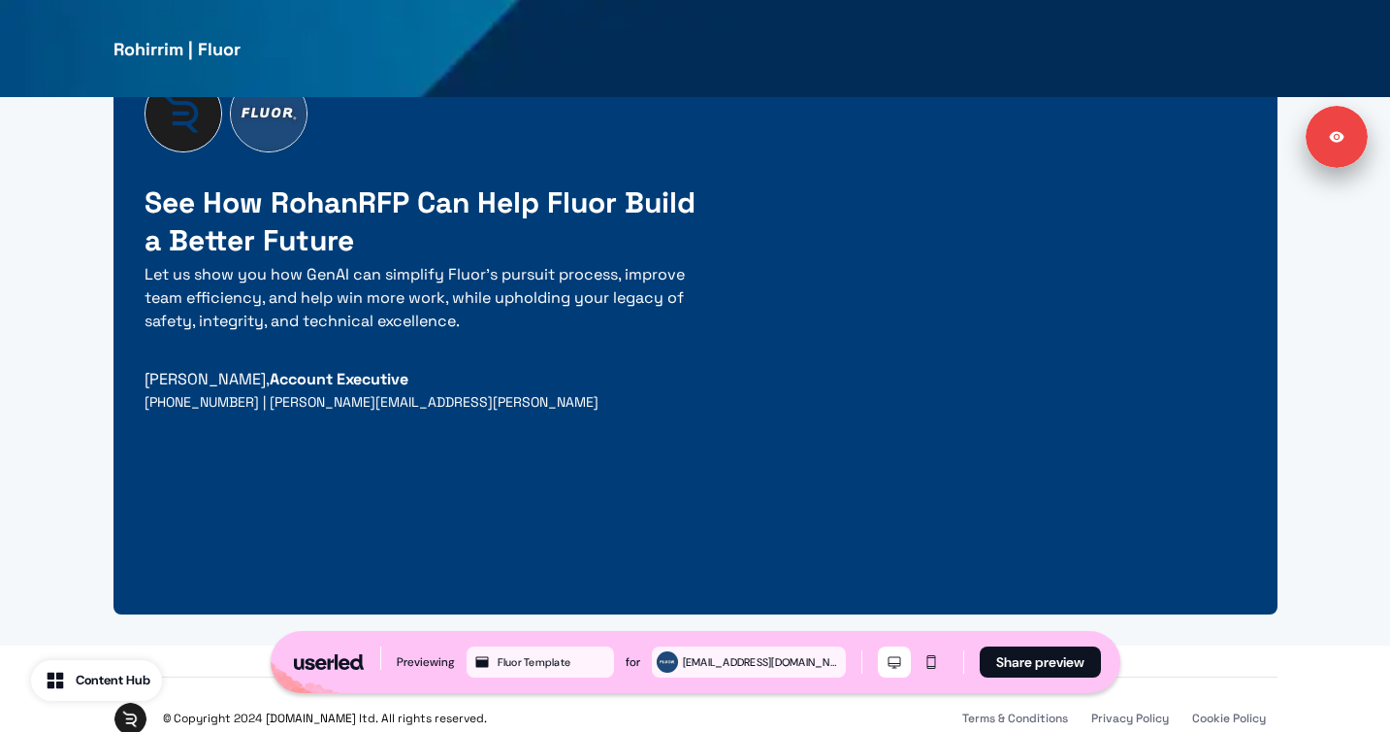
scroll to position [5253, 0]
